Goal: Task Accomplishment & Management: Manage account settings

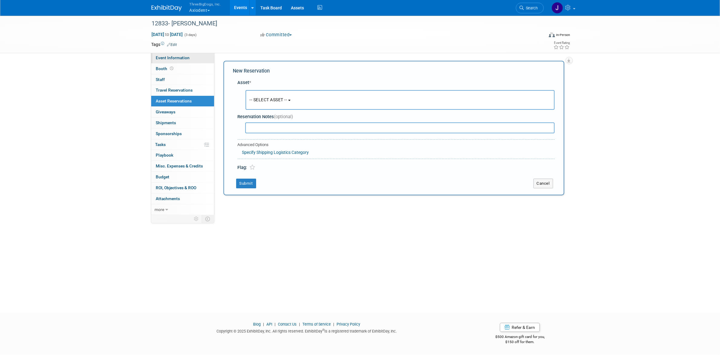
click at [174, 58] on span "Event Information" at bounding box center [173, 57] width 34 height 5
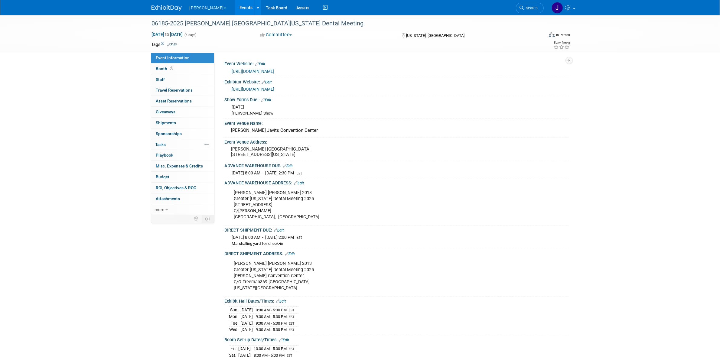
click at [203, 6] on button "[PERSON_NAME]" at bounding box center [211, 6] width 45 height 13
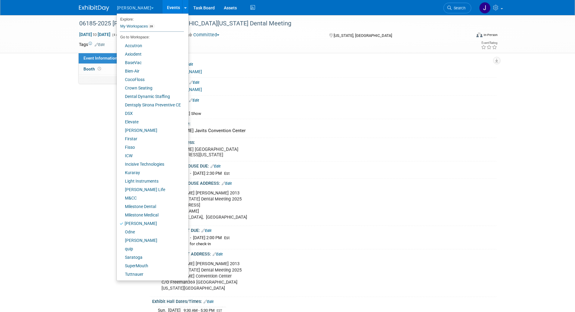
click at [61, 21] on div "06185-2025 Nordin Greater New York Dental Meeting Nov 30, 2025 to Dec 3, 2025 (…" at bounding box center [287, 34] width 575 height 38
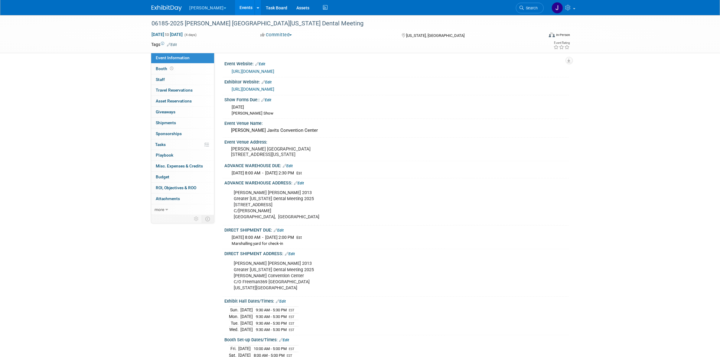
click at [197, 6] on button "[PERSON_NAME]" at bounding box center [211, 6] width 45 height 13
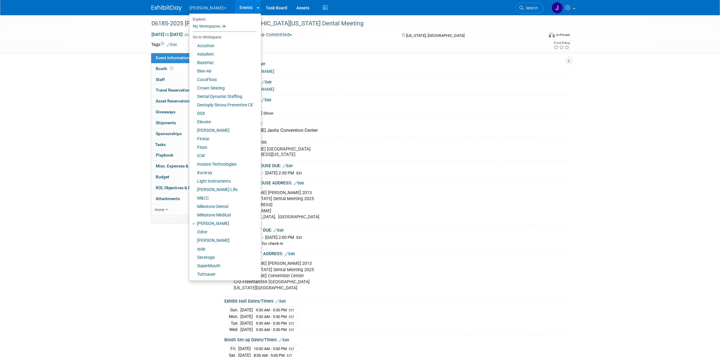
click at [235, 7] on link "Events" at bounding box center [246, 7] width 22 height 15
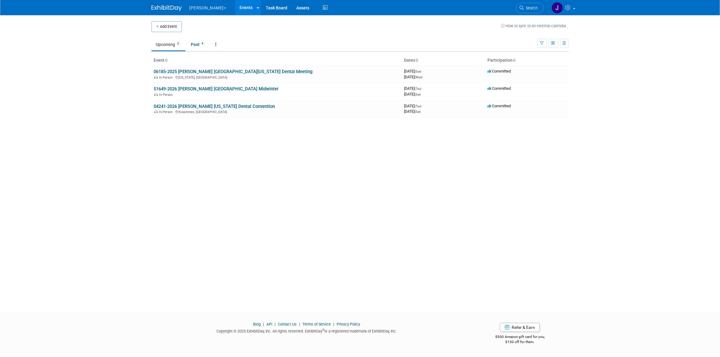
drag, startPoint x: 208, startPoint y: 12, endPoint x: 207, endPoint y: 6, distance: 5.8
click at [207, 10] on button "[PERSON_NAME]" at bounding box center [211, 6] width 45 height 13
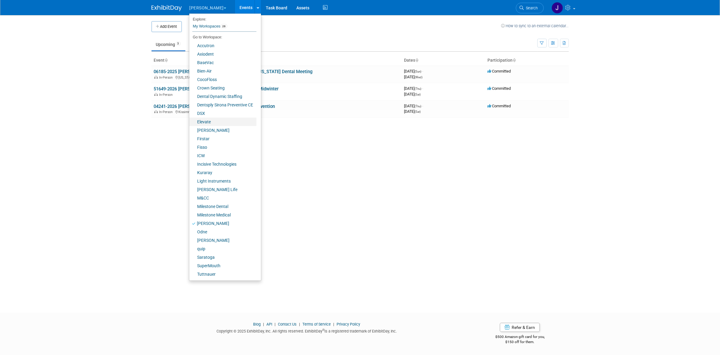
click at [215, 120] on link "Elevate" at bounding box center [222, 122] width 67 height 8
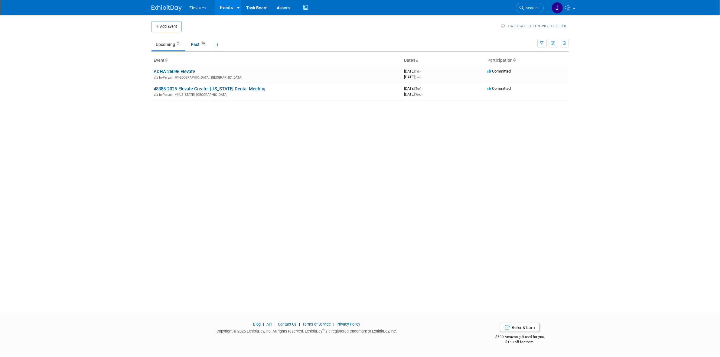
click at [193, 6] on button "Elevate" at bounding box center [201, 6] width 25 height 13
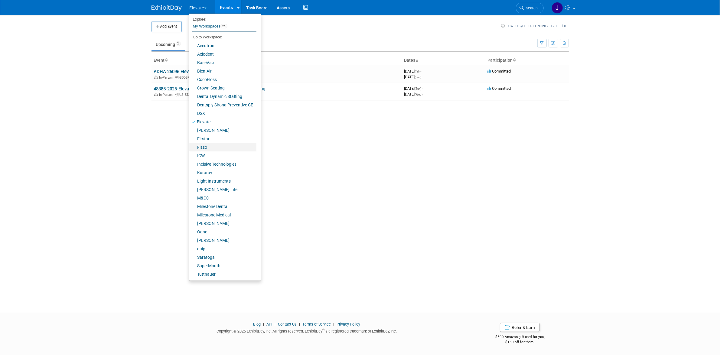
click at [228, 148] on link "Fisso" at bounding box center [222, 147] width 67 height 8
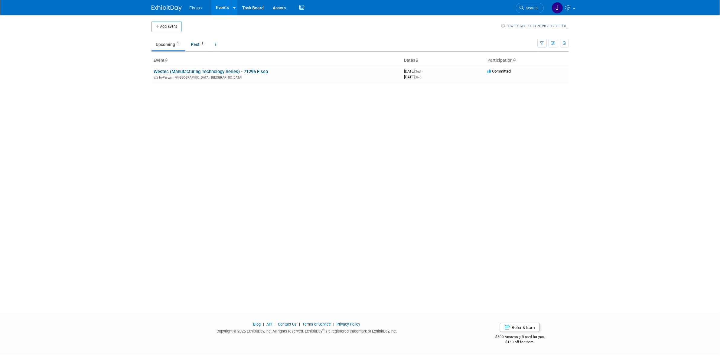
click at [193, 11] on button "Fisso" at bounding box center [199, 6] width 21 height 13
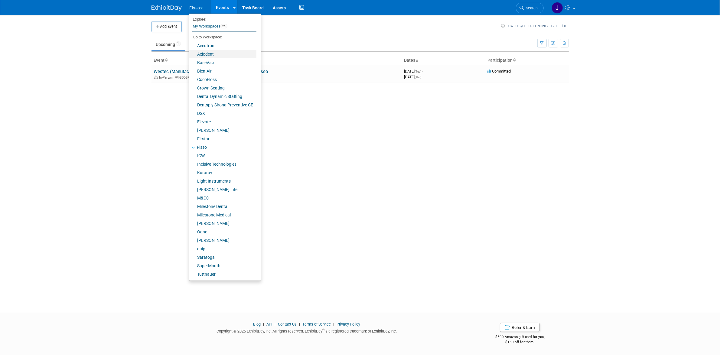
click at [212, 50] on link "Axiodent" at bounding box center [222, 54] width 67 height 8
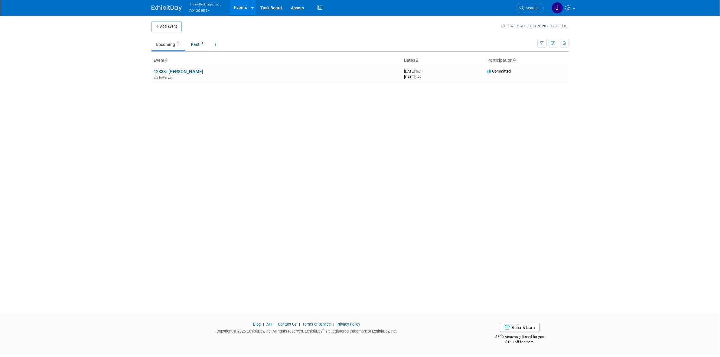
click at [204, 6] on button "ThreeBigDogs, Inc. Axiodent" at bounding box center [209, 8] width 40 height 16
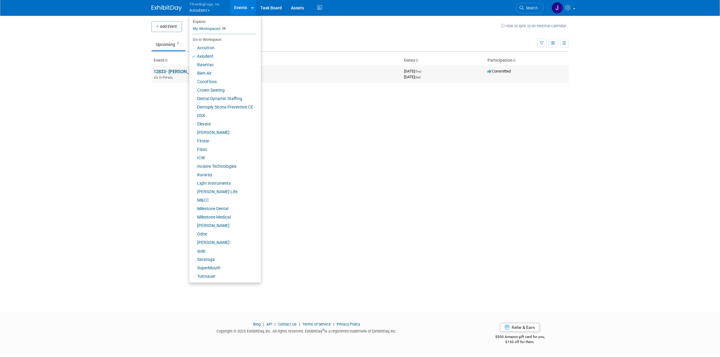
click at [176, 70] on link "12833- ADA SmileCon" at bounding box center [178, 71] width 49 height 5
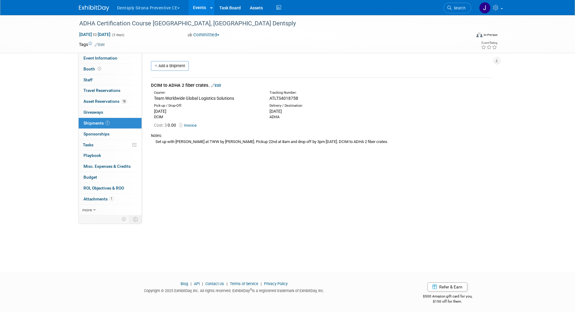
click at [222, 63] on div "Add a Shipment" at bounding box center [322, 66] width 347 height 11
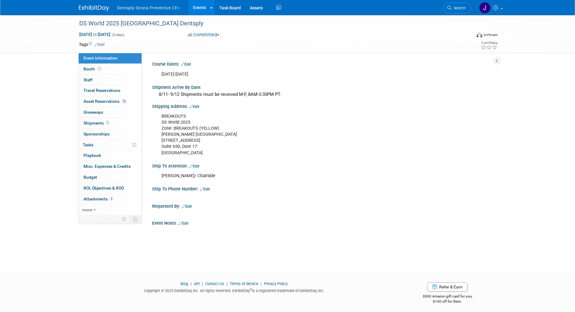
click at [194, 8] on link "Events" at bounding box center [199, 7] width 22 height 15
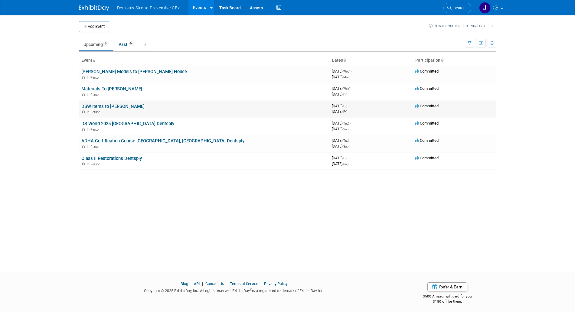
click at [109, 106] on link "DSW Items to [PERSON_NAME]" at bounding box center [112, 106] width 63 height 5
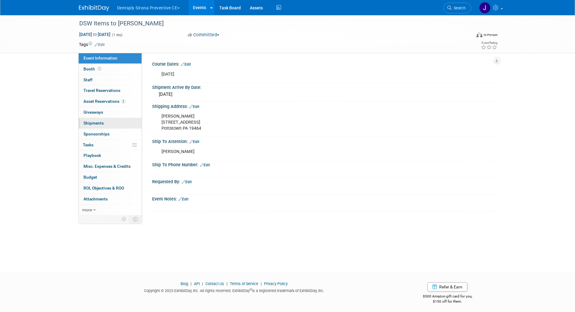
click at [125, 120] on link "0 Shipments 0" at bounding box center [110, 123] width 63 height 11
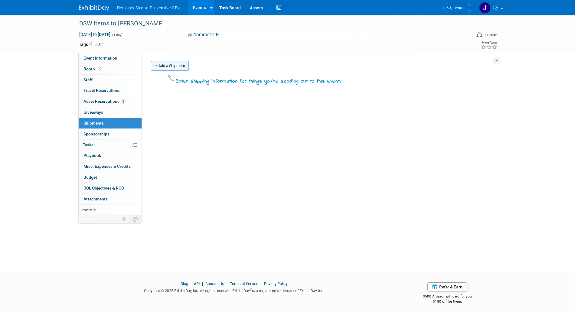
click at [165, 67] on link "Add a Shipment" at bounding box center [170, 66] width 38 height 10
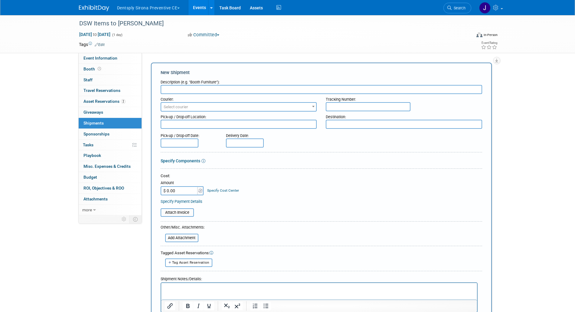
click at [182, 90] on input "text" at bounding box center [320, 89] width 321 height 9
click at [182, 90] on input "1 box UPS DCIM to" at bounding box center [320, 89] width 321 height 9
click at [182, 90] on input "1 box UPSground DCIM to" at bounding box center [320, 89] width 321 height 9
click at [199, 87] on input "1 box UPS ground DCIM to" at bounding box center [320, 89] width 321 height 9
click at [229, 85] on input "1 box UPS ground DCIM to" at bounding box center [320, 89] width 321 height 9
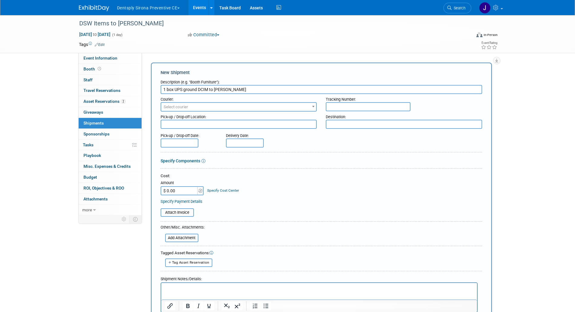
click at [226, 88] on input "1 box UPS ground DCIM to Lindsey" at bounding box center [320, 89] width 321 height 9
click at [238, 88] on input "1 box UPS ground DCIM to Lindsey" at bounding box center [320, 89] width 321 height 9
click at [201, 90] on input "1 box UPS ground DCIM to Lindsey's house" at bounding box center [320, 89] width 321 height 9
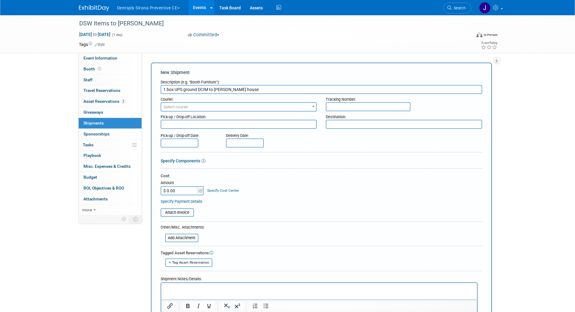
type input "1 box UPS ground DCIM to Lindsey's house"
click at [201, 127] on textarea at bounding box center [238, 124] width 156 height 9
paste textarea "DCIM"
type textarea "DCIM"
drag, startPoint x: 214, startPoint y: 89, endPoint x: 245, endPoint y: 84, distance: 31.8
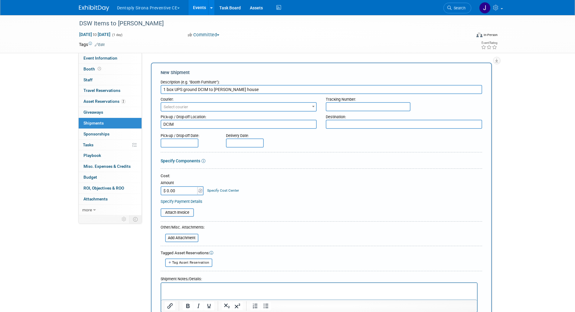
click at [245, 84] on div "Description (e.g. "Booth Furniture"): 1 box UPS ground DCIM to Lindsey's house" at bounding box center [320, 85] width 321 height 17
click at [351, 120] on textarea at bounding box center [404, 124] width 156 height 9
paste textarea "Lindsey's house"
type textarea "Lindsey's house"
click at [293, 111] on span "Select courier" at bounding box center [238, 107] width 155 height 8
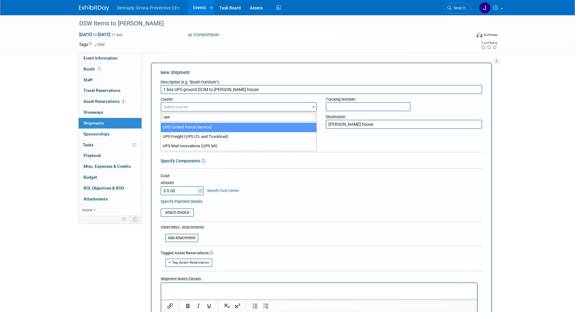
type input "ups"
select select "508"
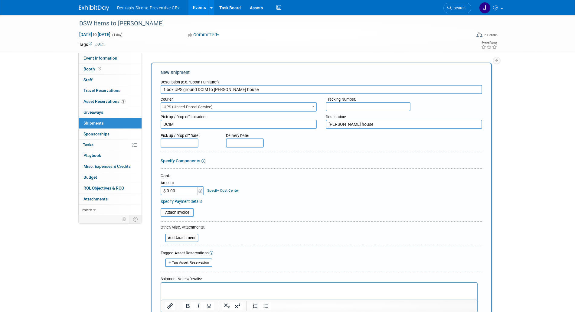
click at [359, 104] on input "text" at bounding box center [368, 106] width 85 height 9
paste input "Lindsey's house"
type input "Lindsey's house"
click at [348, 109] on input "Lindsey's house" at bounding box center [368, 106] width 85 height 9
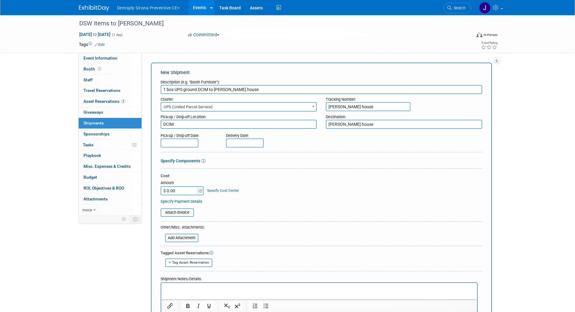
click at [348, 109] on input "Lindsey's house" at bounding box center [368, 106] width 85 height 9
click at [341, 102] on input "text" at bounding box center [368, 106] width 85 height 9
paste input "1ZV57B290336822867"
type input "1ZV57B290336822867"
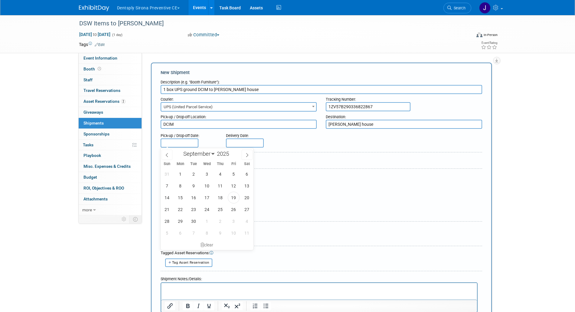
click at [164, 146] on input "text" at bounding box center [179, 142] width 38 height 9
click at [234, 201] on span "19" at bounding box center [234, 198] width 12 height 12
type input "Sep 19, 2025"
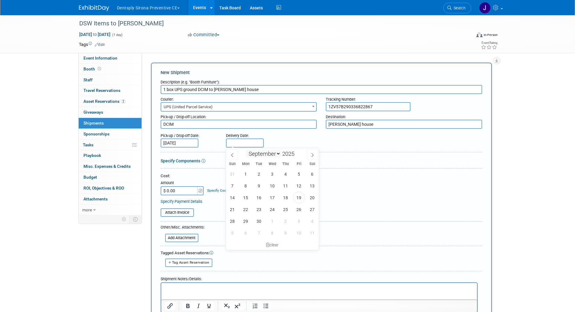
click at [245, 147] on body "Dentsply Sirona Preventive CE Explore: My Workspaces 28 Go to Workspace: Accutr…" at bounding box center [287, 156] width 575 height 312
click at [246, 211] on span "22" at bounding box center [246, 209] width 12 height 12
type input "Sep 22, 2025"
click at [300, 144] on div "Delivery Date: Sep 22, 2025" at bounding box center [262, 138] width 83 height 17
click at [258, 142] on input "Sep 22, 2025" at bounding box center [245, 142] width 38 height 9
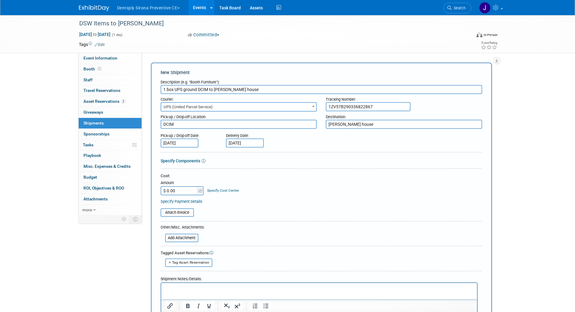
click at [294, 142] on div "Delivery Date: Sep 22, 2025" at bounding box center [262, 138] width 83 height 17
click at [219, 87] on input "1 box UPS ground DCIM to Lindsey's house" at bounding box center [320, 89] width 321 height 9
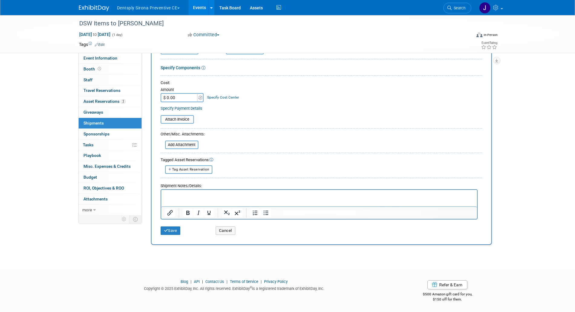
click at [265, 198] on html at bounding box center [319, 194] width 316 height 8
paste body "Rich Text Area. Press ALT-0 for help."
click at [266, 196] on p "1 box UPS ground DCIM to Lindsey's house" at bounding box center [318, 195] width 309 height 6
click at [268, 196] on p "1 box UPS ground DCIM to Lindsey's house. set up by Justin through unishippers." at bounding box center [318, 195] width 309 height 6
click at [249, 194] on p "1 box UPS ground DCIM to Lindsey's house. set up by Justin through unishippers." at bounding box center [318, 195] width 309 height 6
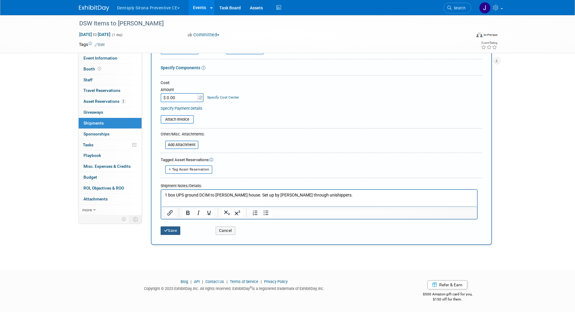
click at [177, 229] on button "Save" at bounding box center [170, 230] width 20 height 8
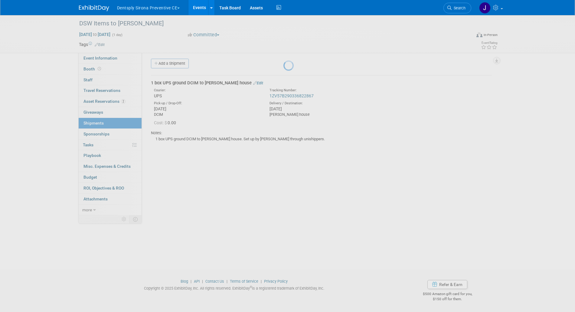
scroll to position [2, 0]
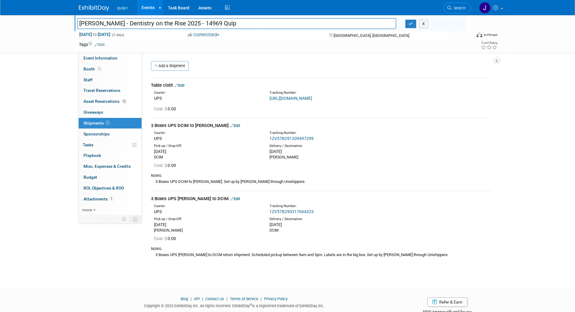
click at [344, 88] on div "Table cloth Edit" at bounding box center [321, 85] width 341 height 6
click at [425, 28] on button "X" at bounding box center [423, 24] width 9 height 8
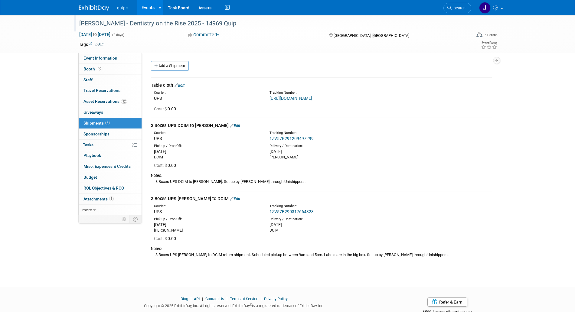
click at [225, 128] on div "3 Boxes UPS DCIM to [PERSON_NAME] Edit" at bounding box center [321, 125] width 341 height 6
click at [230, 128] on link "Edit" at bounding box center [235, 125] width 10 height 5
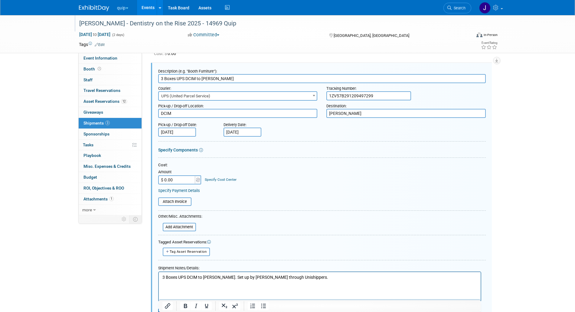
click at [185, 83] on input "3 Boxes UPS DCIM to Glidewell" at bounding box center [321, 78] width 327 height 9
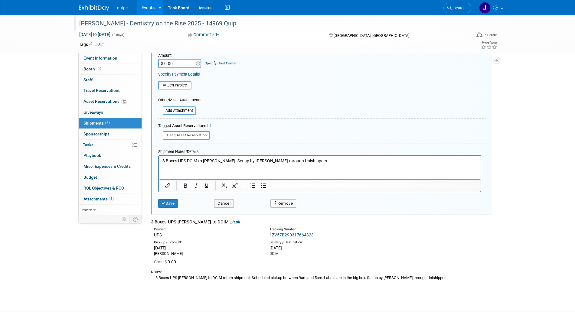
scroll to position [177, 0]
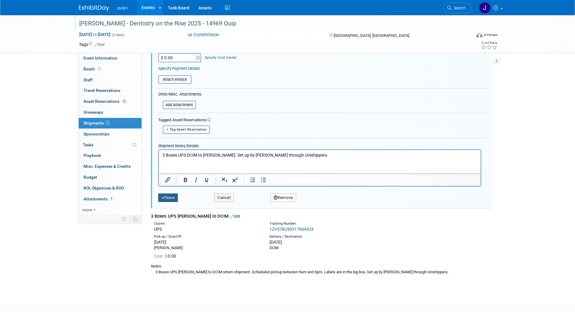
type input "3 Boxes UPS 3 day select DCIM to Glidewell"
click at [174, 201] on button "Save" at bounding box center [168, 197] width 20 height 8
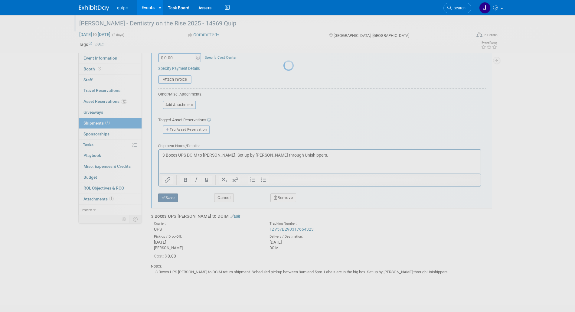
scroll to position [24, 0]
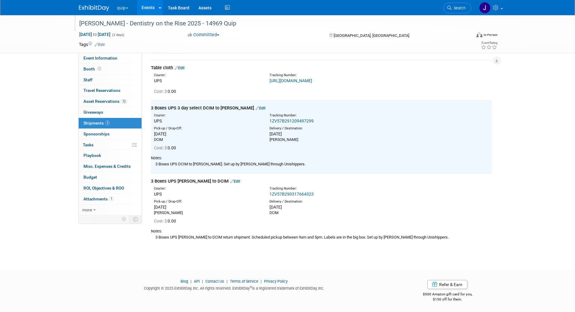
click at [230, 179] on link "Edit" at bounding box center [235, 181] width 10 height 5
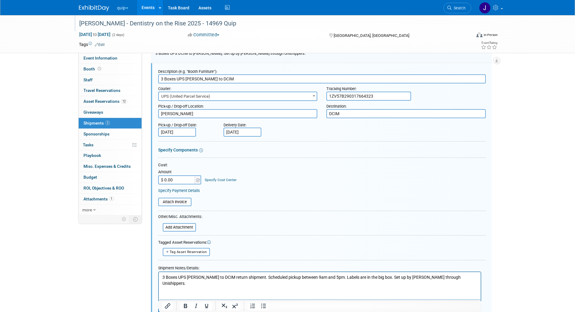
scroll to position [0, 0]
click at [187, 83] on input "3 Boxes UPS Glidewell to DCIM" at bounding box center [321, 78] width 327 height 9
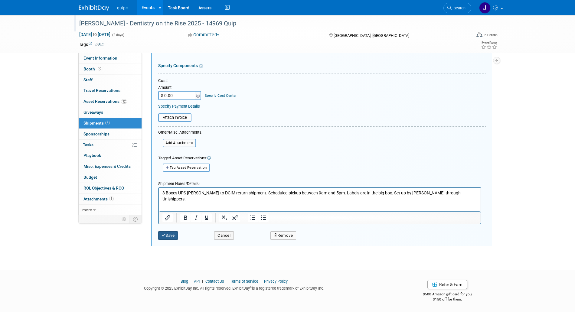
type input "3 Boxes UPS ground Glidewell to DCIM"
click at [173, 237] on button "Save" at bounding box center [168, 235] width 20 height 8
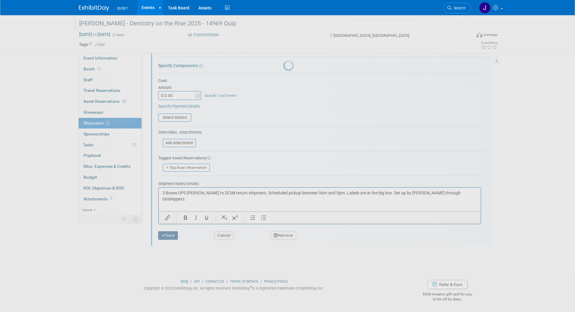
scroll to position [24, 0]
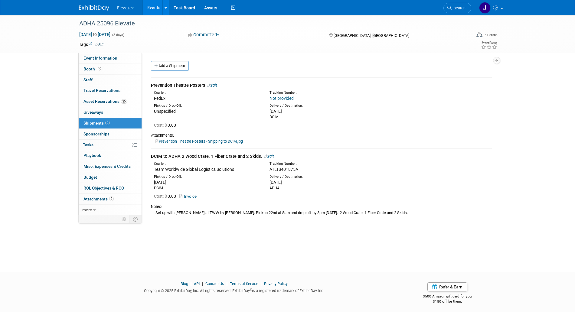
click at [496, 16] on div "ADHA 25096 Elevate" at bounding box center [288, 23] width 428 height 16
click at [498, 13] on link at bounding box center [490, 7] width 30 height 15
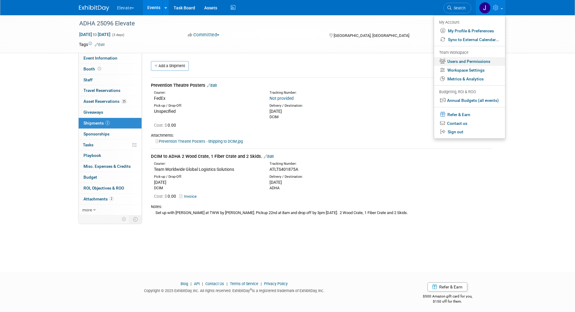
click at [485, 62] on link "Users and Permissions" at bounding box center [469, 61] width 71 height 9
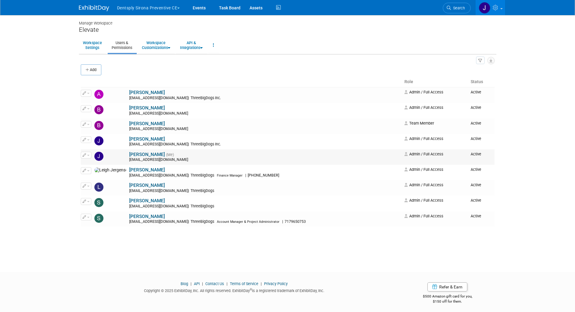
click at [92, 157] on td "Edit Impersonate" at bounding box center [87, 156] width 12 height 15
click at [91, 156] on button "button" at bounding box center [86, 155] width 11 height 7
click at [99, 164] on link "Edit" at bounding box center [105, 164] width 48 height 8
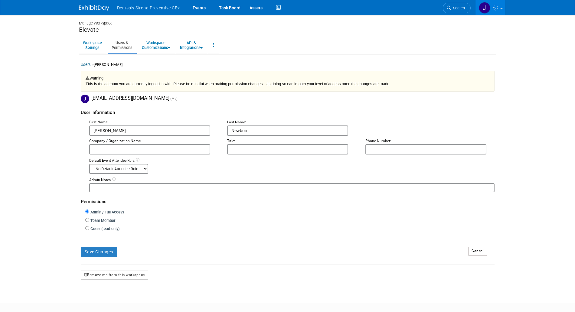
click at [179, 150] on input "text" at bounding box center [149, 149] width 121 height 10
click at [380, 115] on div "User Information" at bounding box center [287, 111] width 413 height 16
click at [158, 151] on input "text" at bounding box center [149, 149] width 121 height 10
click at [249, 158] on div "Default Event Attendee Role:" at bounding box center [291, 160] width 405 height 5
click at [182, 148] on input "text" at bounding box center [149, 149] width 121 height 10
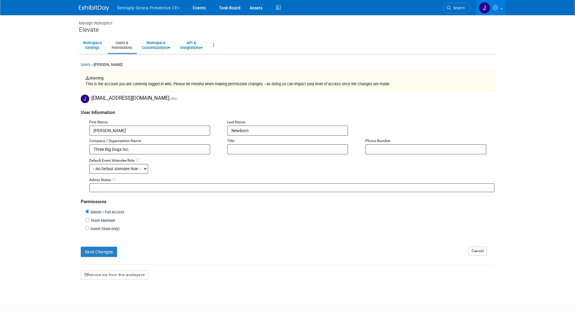
type input "Three Big Dogs Inc."
click at [263, 150] on input "text" at bounding box center [287, 149] width 121 height 10
type input "Account Manager"
click at [391, 150] on input "text" at bounding box center [425, 149] width 121 height 10
click at [374, 152] on input "7175779353" at bounding box center [425, 149] width 121 height 10
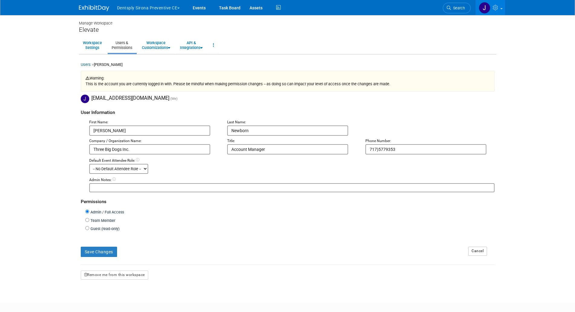
click at [368, 149] on input "717)5779353" at bounding box center [425, 149] width 121 height 10
click at [386, 148] on input "(717)5779353" at bounding box center [425, 149] width 121 height 10
type input "[PHONE_NUMBER]"
drag, startPoint x: 126, startPoint y: 169, endPoint x: 126, endPoint y: 162, distance: 7.0
click at [126, 162] on div "Default Event Attendee Role: -- No Default Attendee Role -- Demonstrator Host P…" at bounding box center [292, 166] width 414 height 16
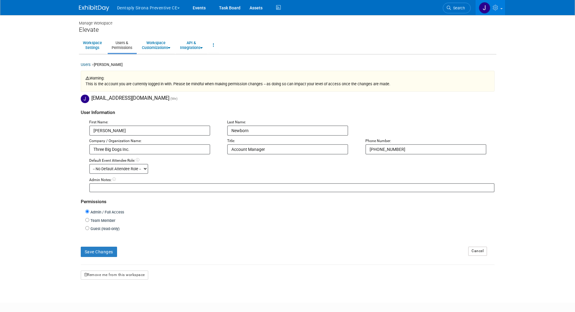
click at [68, 173] on body "Dentsply Sirona Preventive CE Explore: My Workspaces 28 Go to Workspace: Events…" at bounding box center [287, 156] width 575 height 312
click at [63, 182] on body "Dentsply Sirona Preventive CE Explore: My Workspaces 28 Go to Workspace: Events…" at bounding box center [287, 156] width 575 height 312
click at [130, 170] on select "-- No Default Attendee Role -- Demonstrator Host Planner Presenter Sales Repres…" at bounding box center [118, 169] width 59 height 10
click at [50, 175] on body "Dentsply Sirona Preventive CE Explore: My Workspaces 28 Go to Workspace: Events…" at bounding box center [287, 156] width 575 height 312
click at [106, 249] on button "Save Changes" at bounding box center [99, 252] width 36 height 10
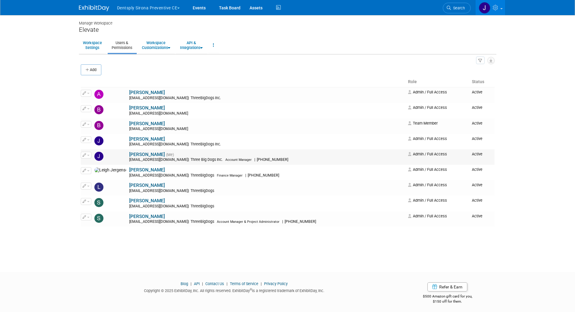
click at [86, 155] on button "button" at bounding box center [86, 155] width 11 height 7
click at [89, 164] on icon at bounding box center [89, 165] width 5 height 4
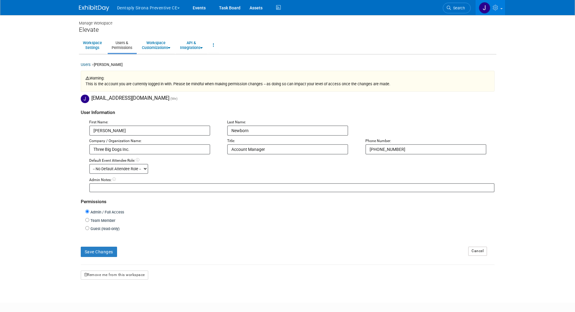
click at [283, 148] on input "Account Manager" at bounding box center [287, 149] width 121 height 10
click at [232, 150] on input "Account Manager" at bounding box center [287, 149] width 121 height 10
click at [159, 142] on div "Company / Organization Name:" at bounding box center [153, 140] width 129 height 5
click at [159, 146] on input "Three Big Dogs Inc." at bounding box center [149, 149] width 121 height 10
click at [94, 148] on input "Three Big Dogs Inc" at bounding box center [149, 149] width 121 height 10
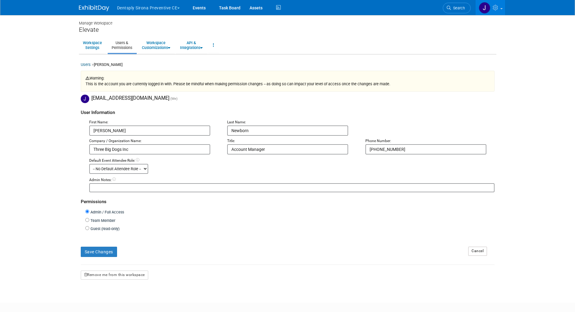
click at [154, 149] on input "Three Big Dogs Inc" at bounding box center [149, 149] width 121 height 10
type input "Three Big Dogs"
click at [104, 252] on button "Save Changes" at bounding box center [99, 252] width 36 height 10
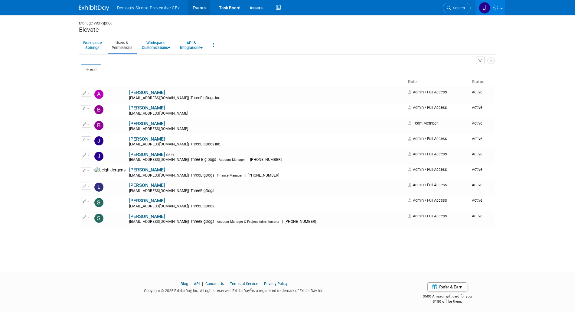
click at [207, 14] on link "Events" at bounding box center [199, 7] width 22 height 15
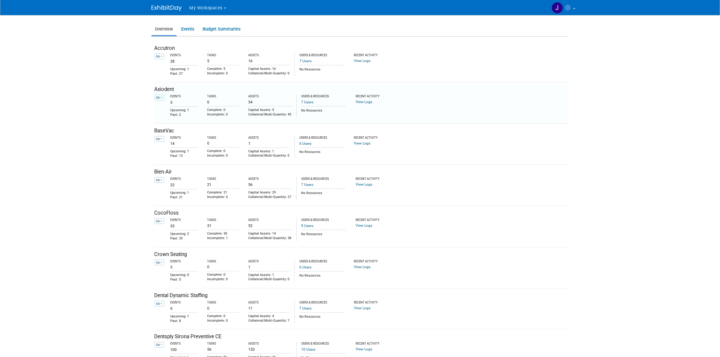
click at [162, 95] on link "Go" at bounding box center [159, 98] width 10 height 6
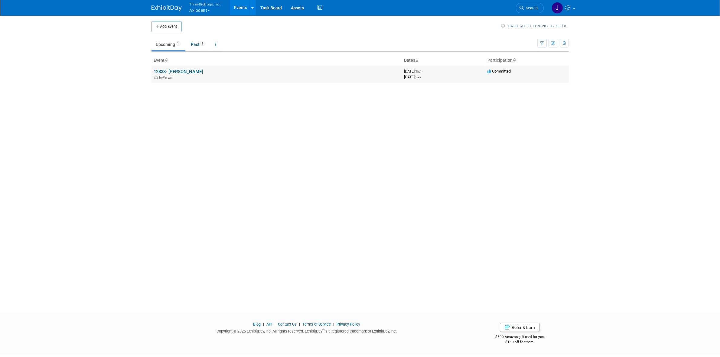
click at [185, 72] on link "12833- [PERSON_NAME]" at bounding box center [178, 71] width 49 height 5
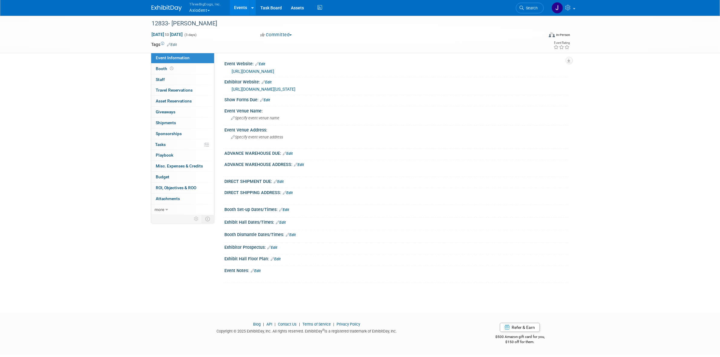
click at [209, 6] on button "ThreeBigDogs, Inc. Axiodent" at bounding box center [209, 8] width 40 height 16
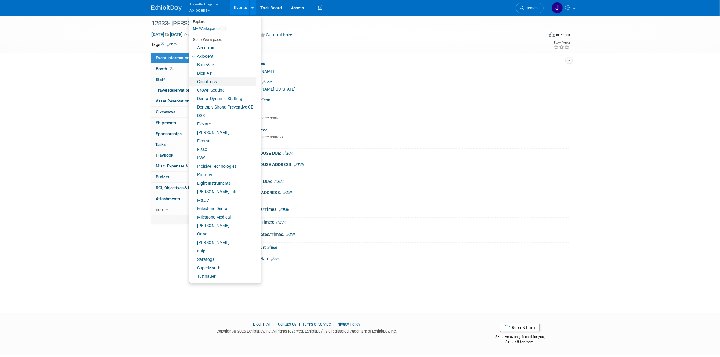
click at [227, 83] on link "CocoFloss" at bounding box center [222, 81] width 67 height 8
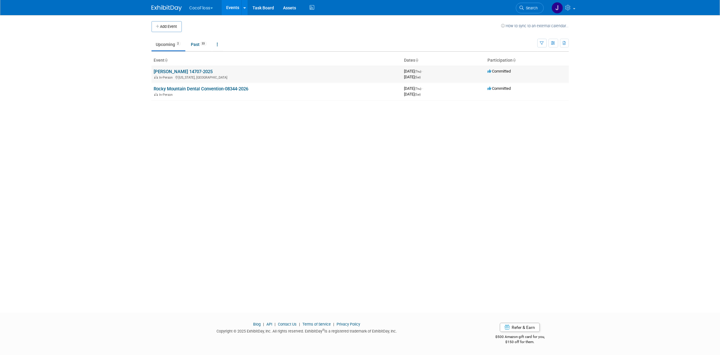
click at [192, 73] on link "[PERSON_NAME] 14707-2025" at bounding box center [183, 71] width 59 height 5
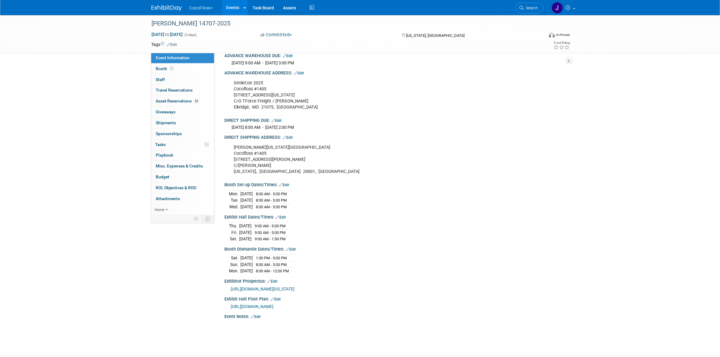
scroll to position [98, 0]
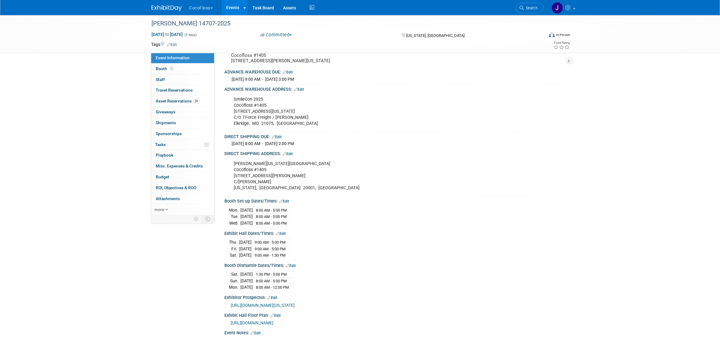
scroll to position [98, 0]
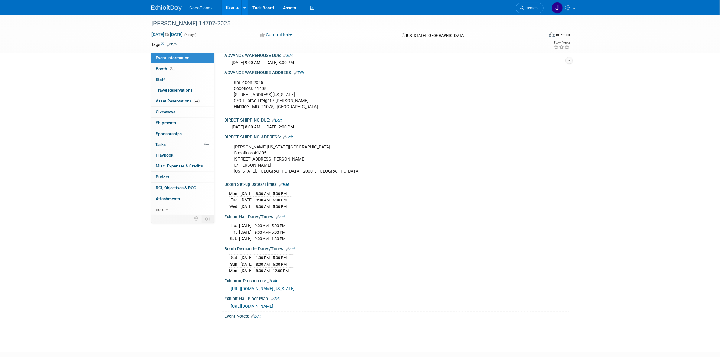
click at [233, 5] on link "Events" at bounding box center [233, 7] width 22 height 15
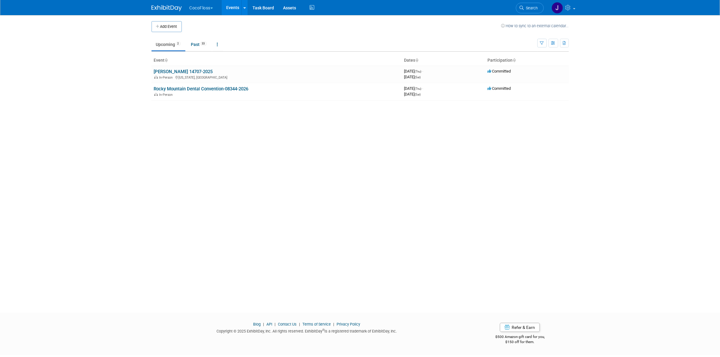
click at [210, 7] on button "CocoFloss" at bounding box center [205, 6] width 32 height 13
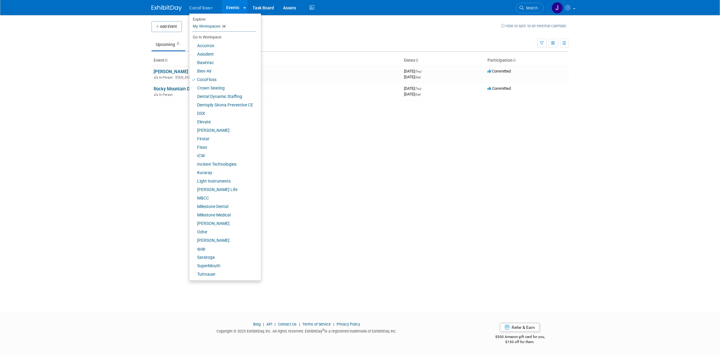
click at [238, 7] on link "Events" at bounding box center [233, 7] width 22 height 15
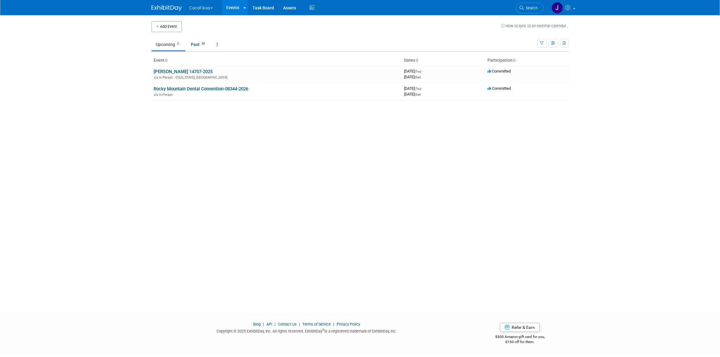
click at [228, 11] on link "Events" at bounding box center [233, 7] width 22 height 15
click at [207, 11] on button "CocoFloss" at bounding box center [205, 6] width 32 height 13
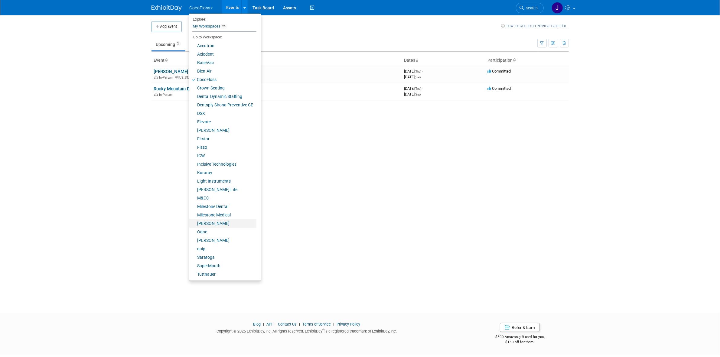
click at [226, 224] on link "[PERSON_NAME]" at bounding box center [222, 223] width 67 height 8
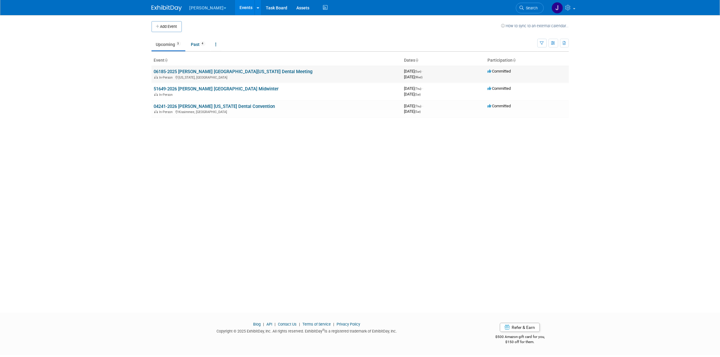
click at [221, 66] on td "06185-2025 Nordin Greater New York Dental Meeting In-Person New York, NY" at bounding box center [276, 74] width 250 height 17
click at [221, 67] on td "06185-2025 Nordin Greater New York Dental Meeting In-Person New York, NY" at bounding box center [276, 74] width 250 height 17
click at [221, 68] on td "06185-2025 Nordin Greater New York Dental Meeting In-Person New York, NY" at bounding box center [276, 74] width 250 height 17
click at [221, 70] on link "06185-2025 [PERSON_NAME] [GEOGRAPHIC_DATA][US_STATE] Dental Meeting" at bounding box center [233, 71] width 159 height 5
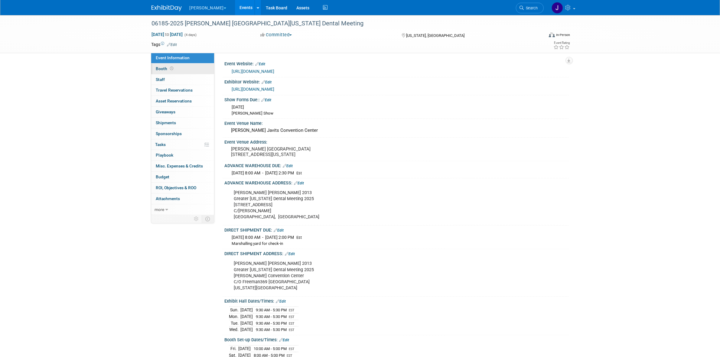
click at [199, 67] on link "Booth" at bounding box center [182, 68] width 63 height 11
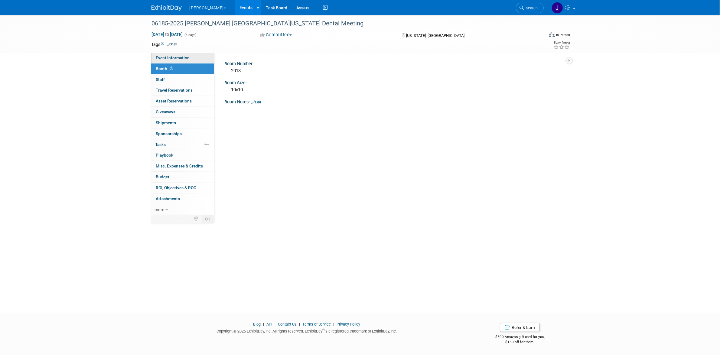
click at [197, 57] on link "Event Information" at bounding box center [182, 58] width 63 height 11
